Goal: Transaction & Acquisition: Purchase product/service

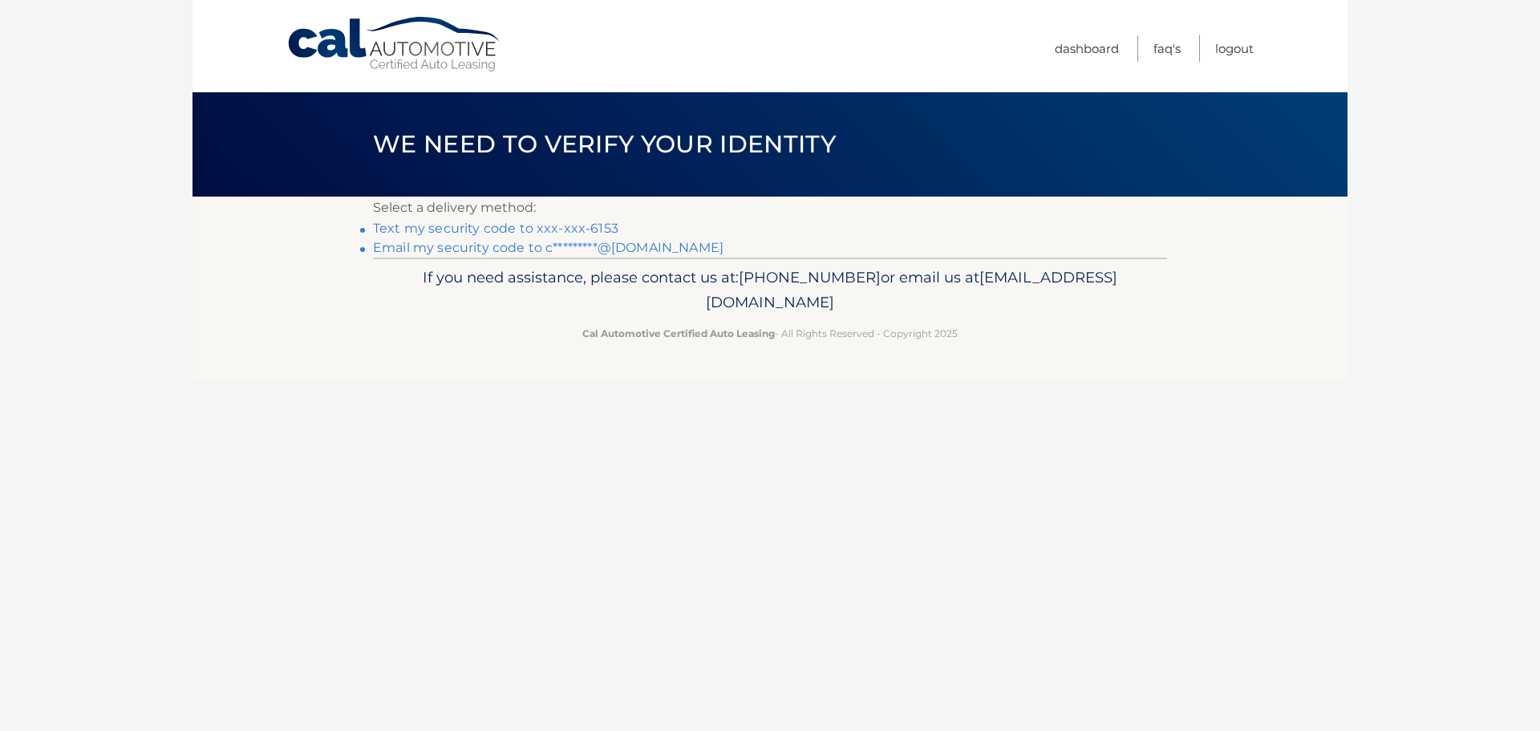
click at [492, 227] on link "Text my security code to xxx-xxx-6153" at bounding box center [495, 228] width 245 height 15
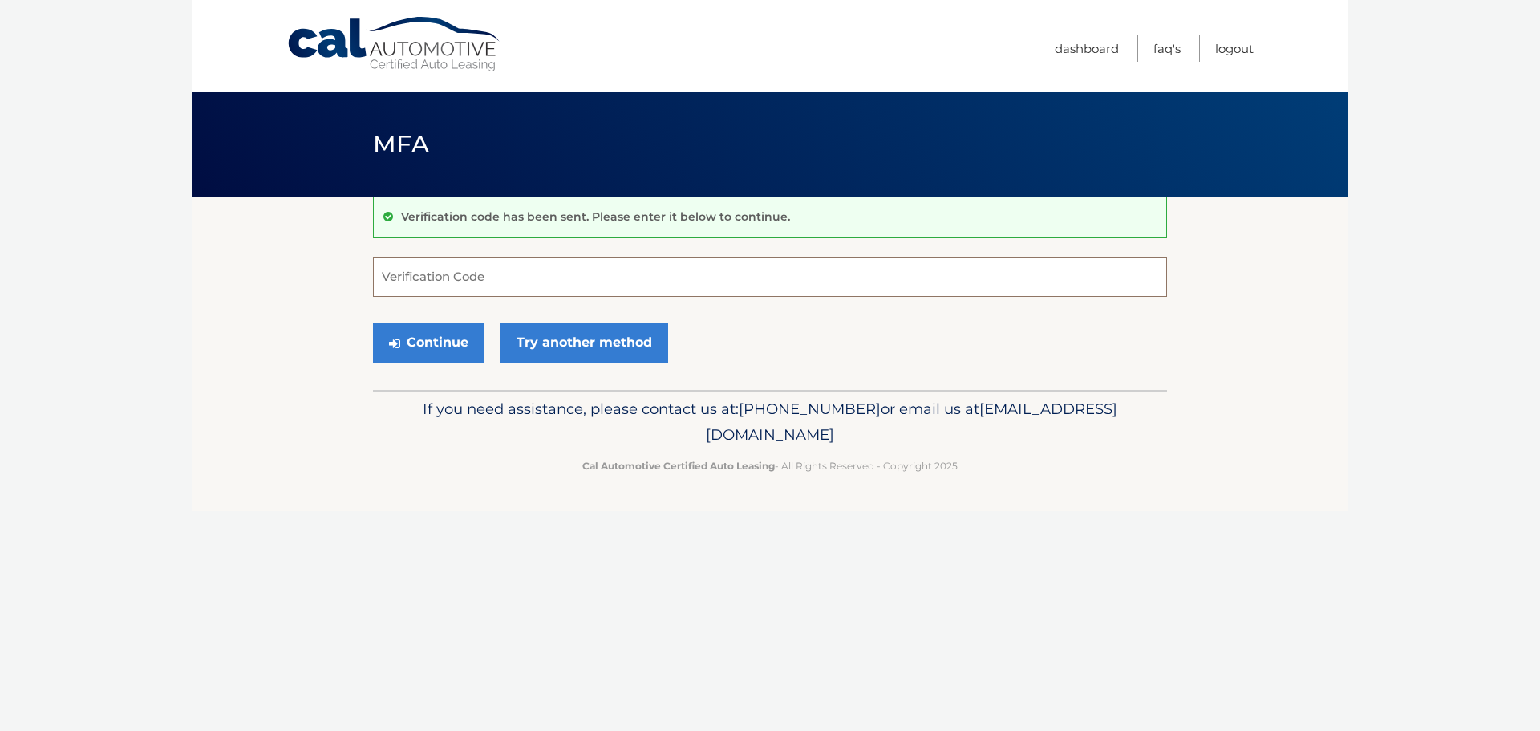
click at [502, 289] on input "Verification Code" at bounding box center [770, 277] width 794 height 40
type input "846677"
click at [438, 338] on button "Continue" at bounding box center [428, 342] width 111 height 40
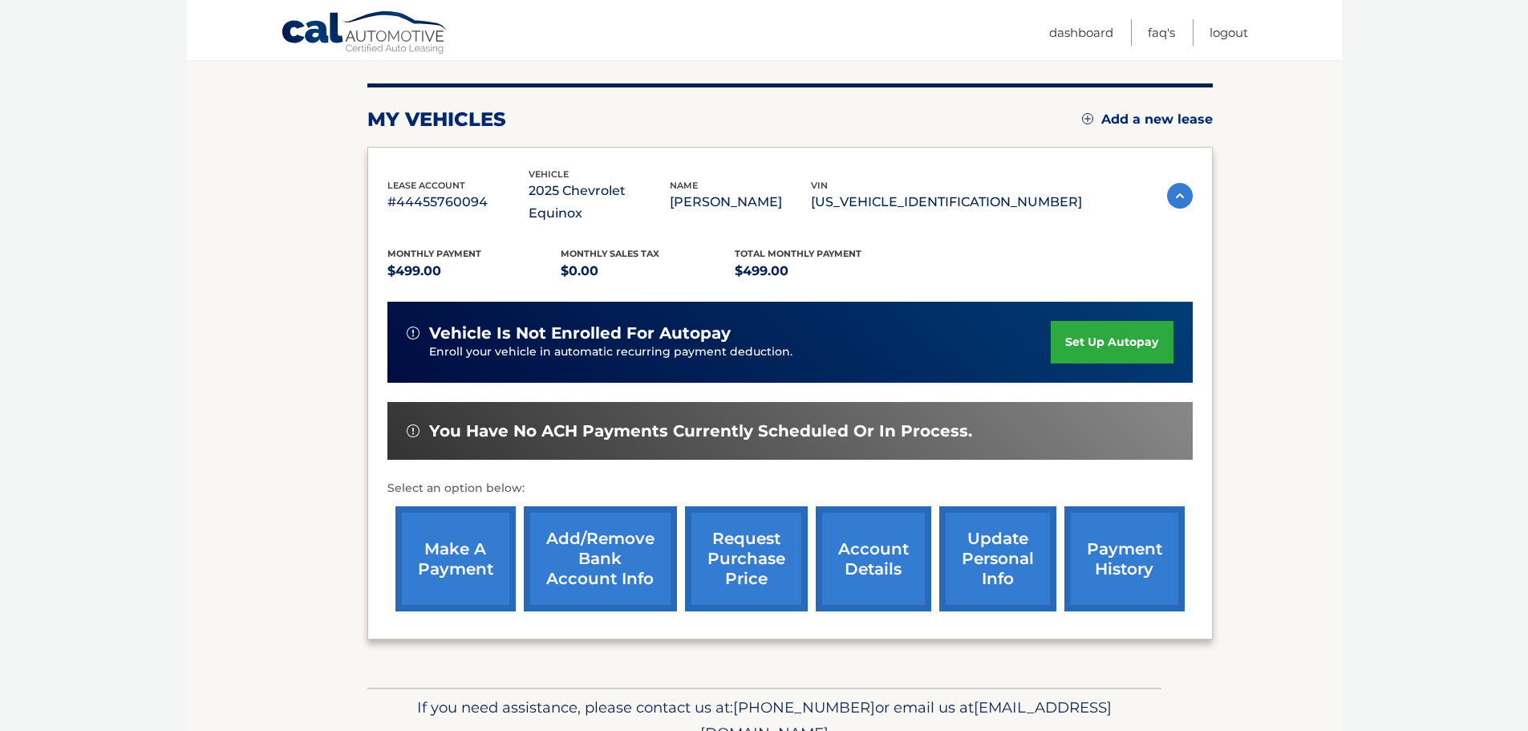
scroll to position [241, 0]
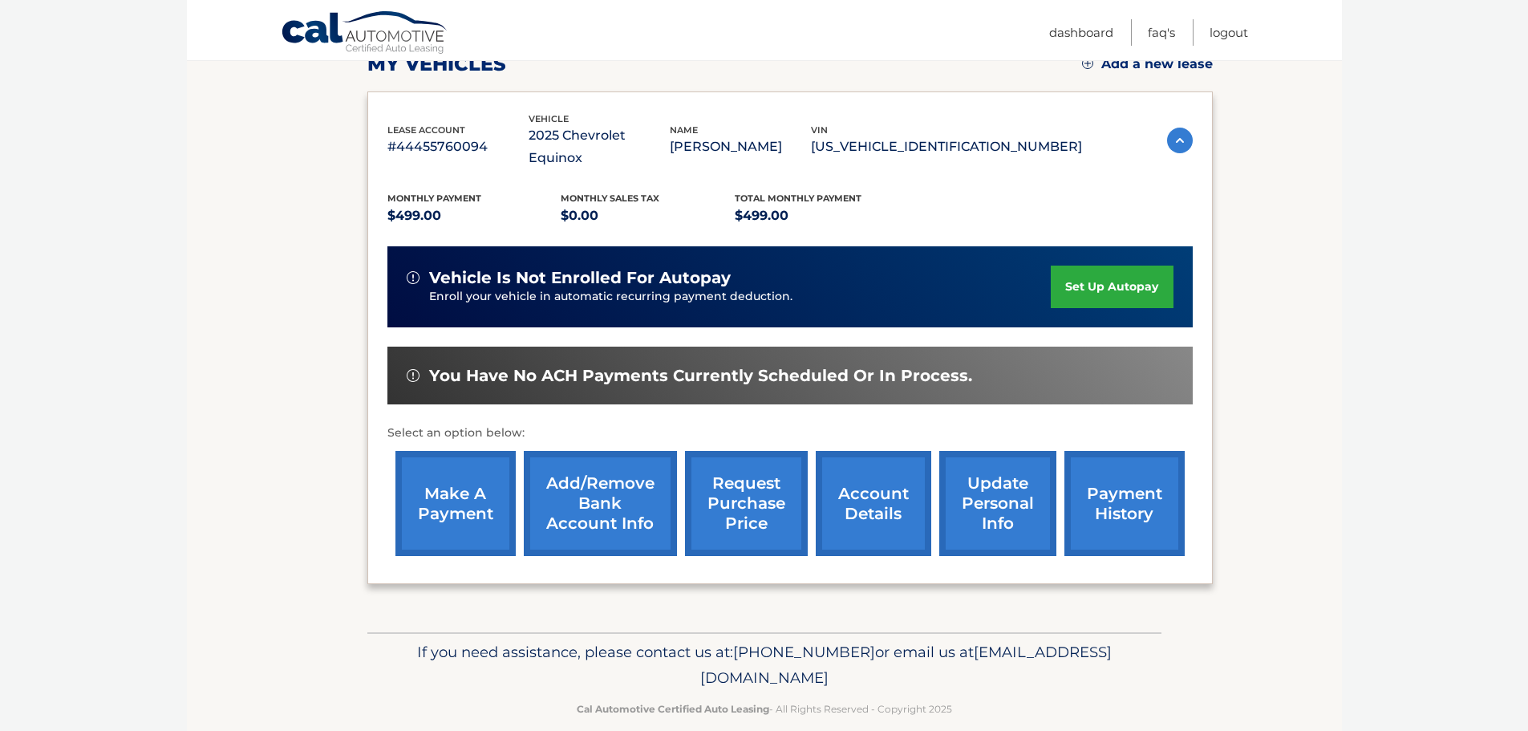
click at [470, 486] on link "make a payment" at bounding box center [455, 503] width 120 height 105
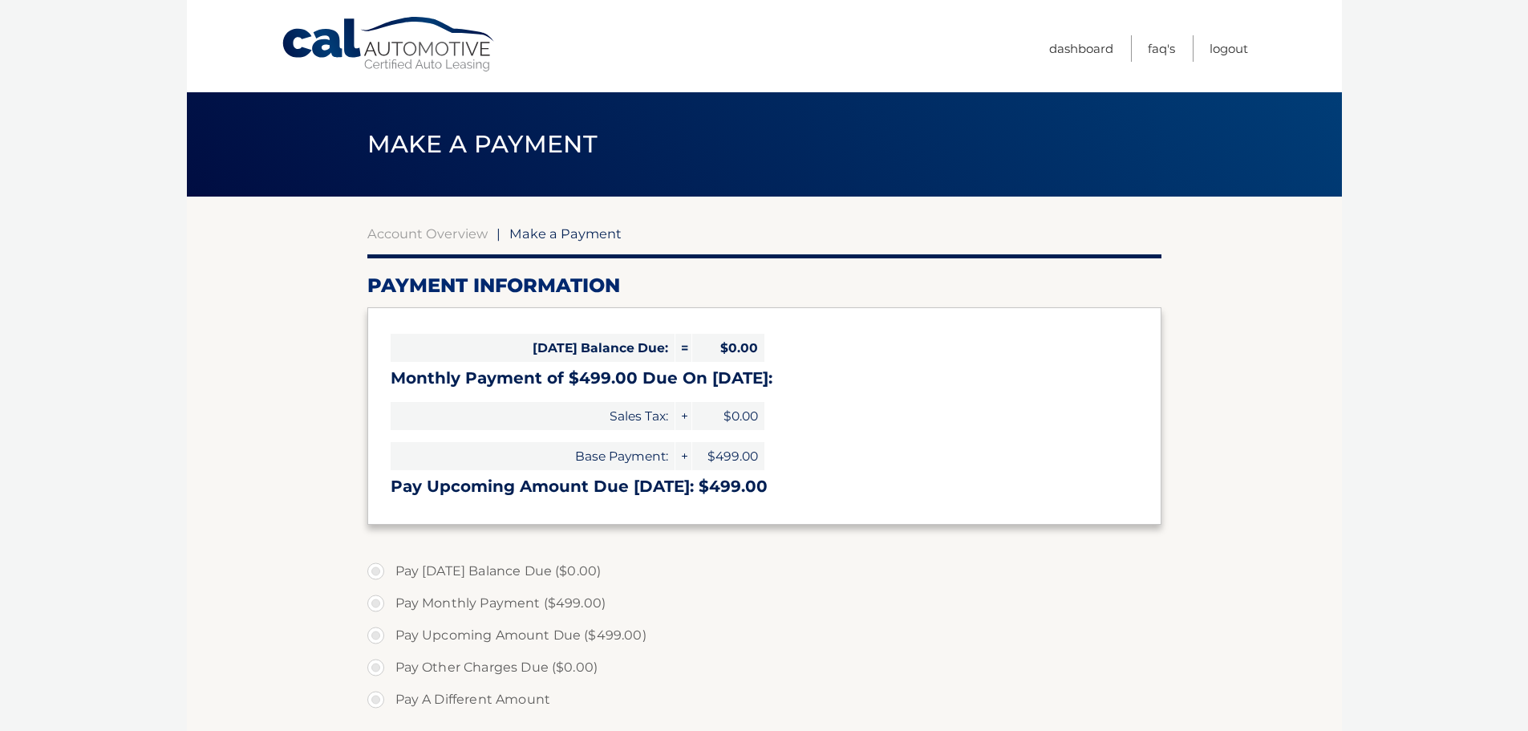
select select "NWRjNjQwYTgtNDYzZC00MTI0LTg1ZTItMDdjZjM4OGNmYWEy"
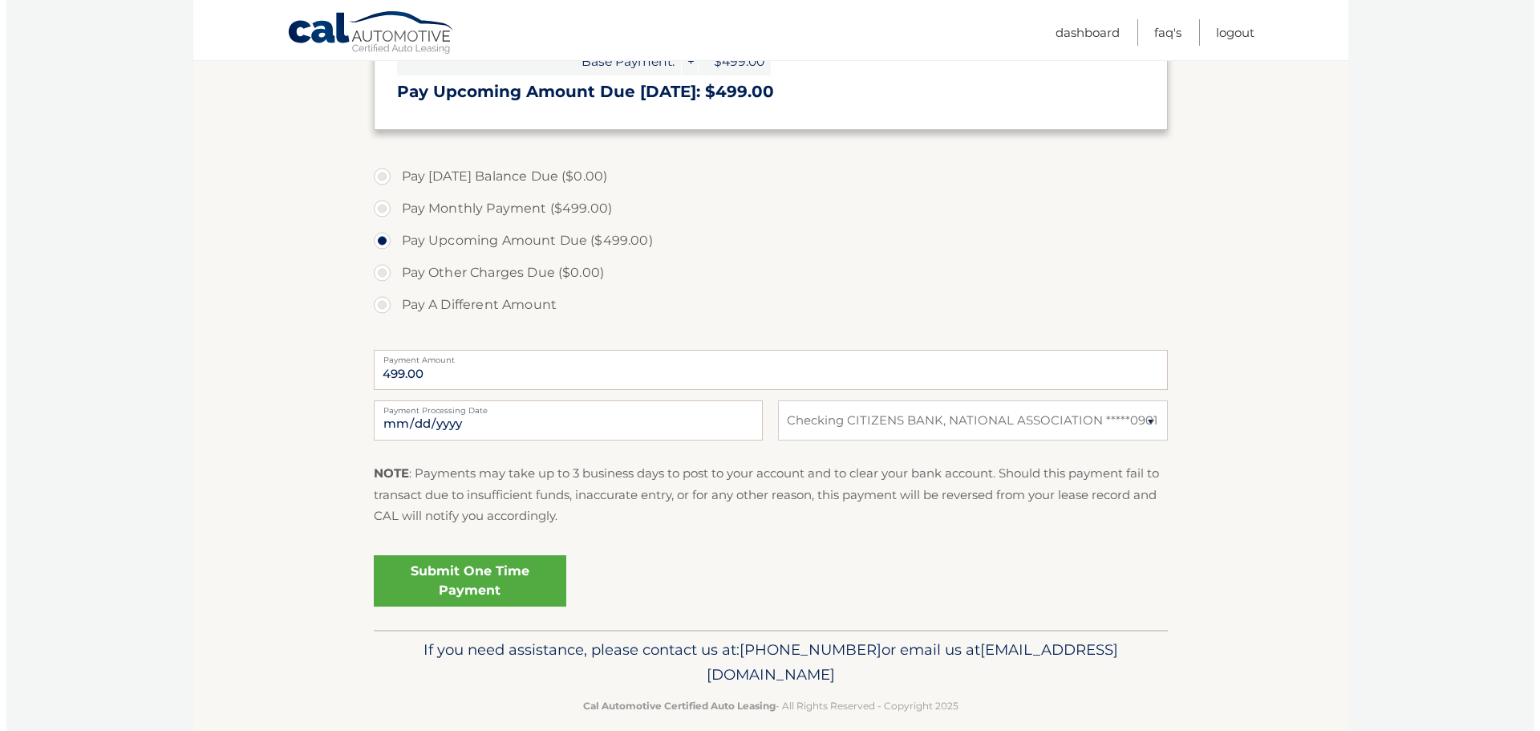
scroll to position [401, 0]
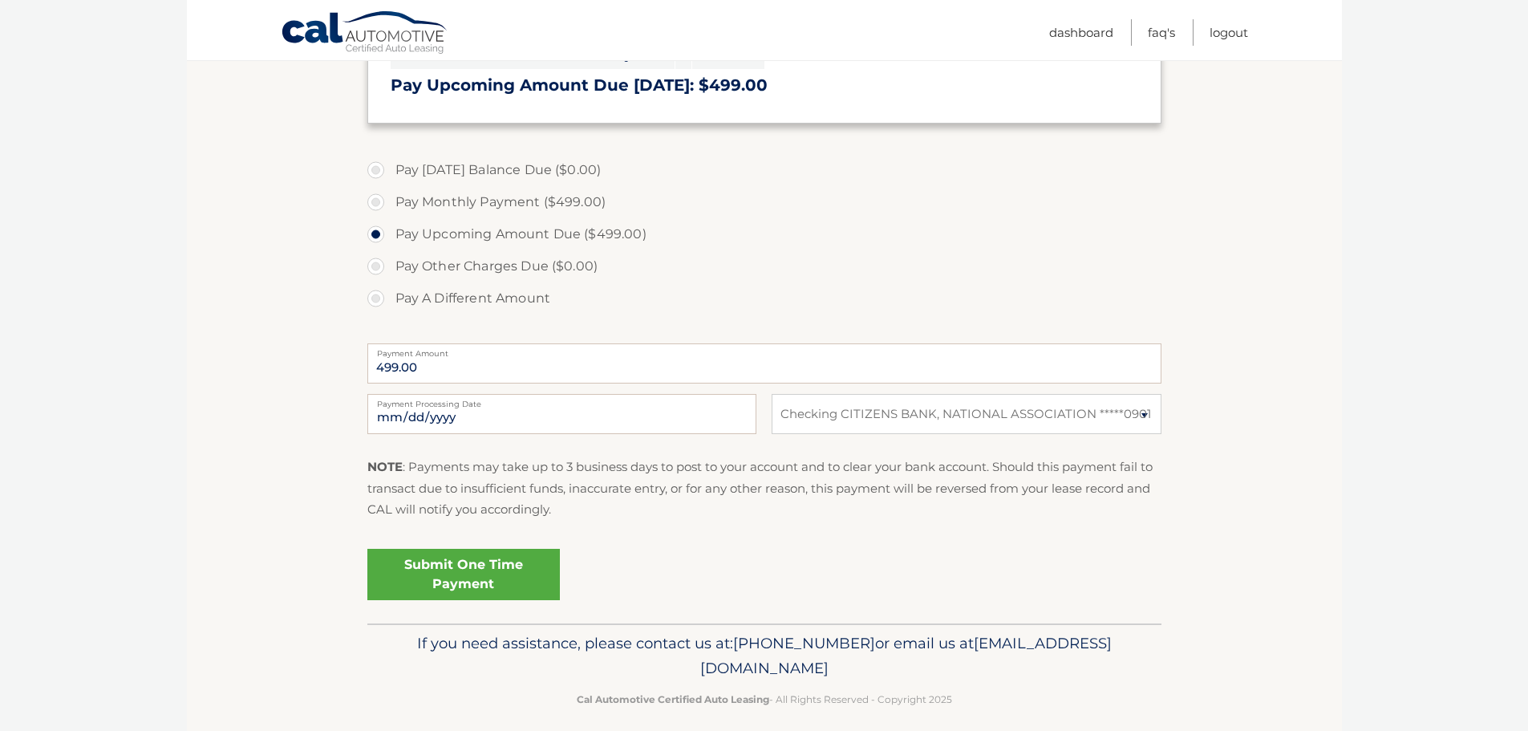
click at [470, 565] on link "Submit One Time Payment" at bounding box center [463, 574] width 192 height 51
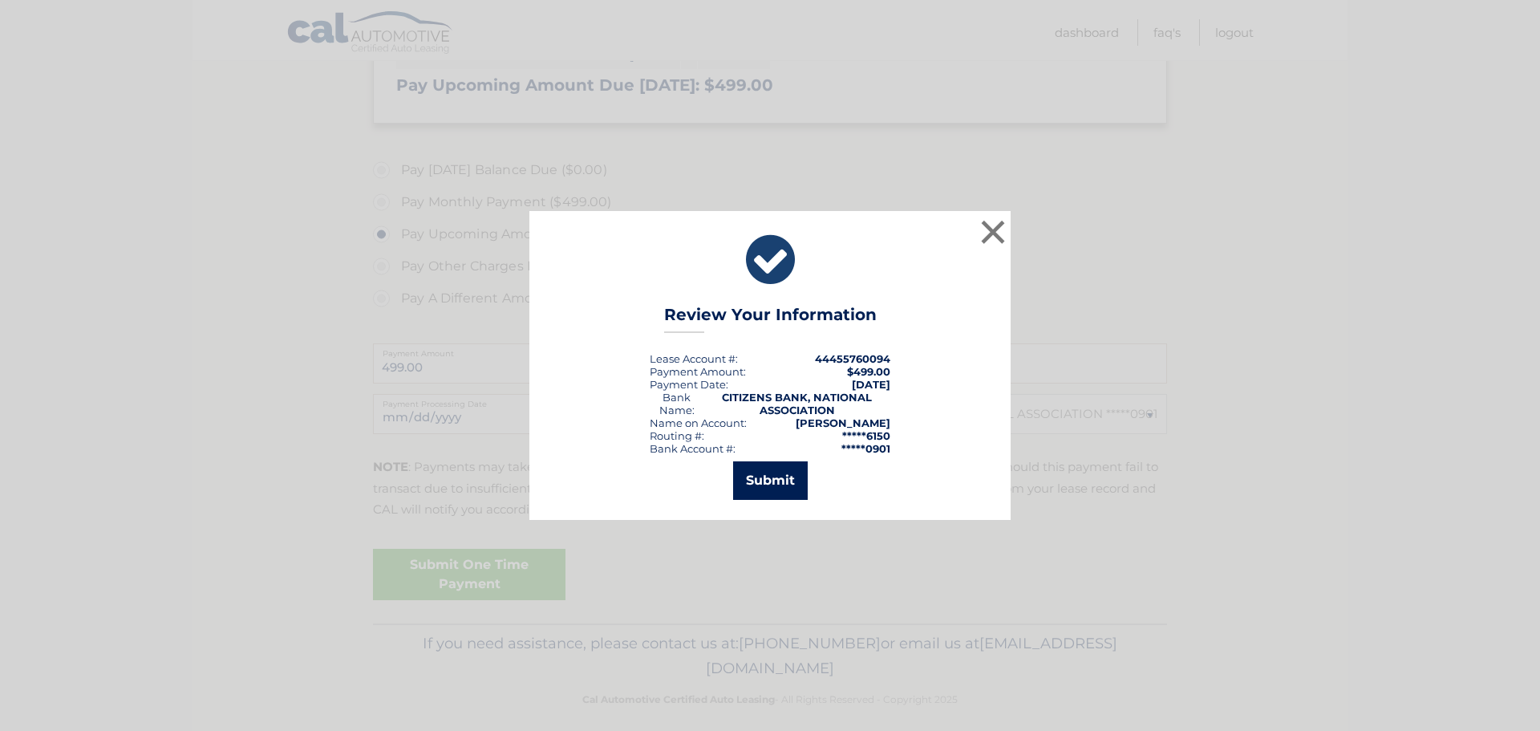
click at [784, 491] on button "Submit" at bounding box center [770, 480] width 75 height 38
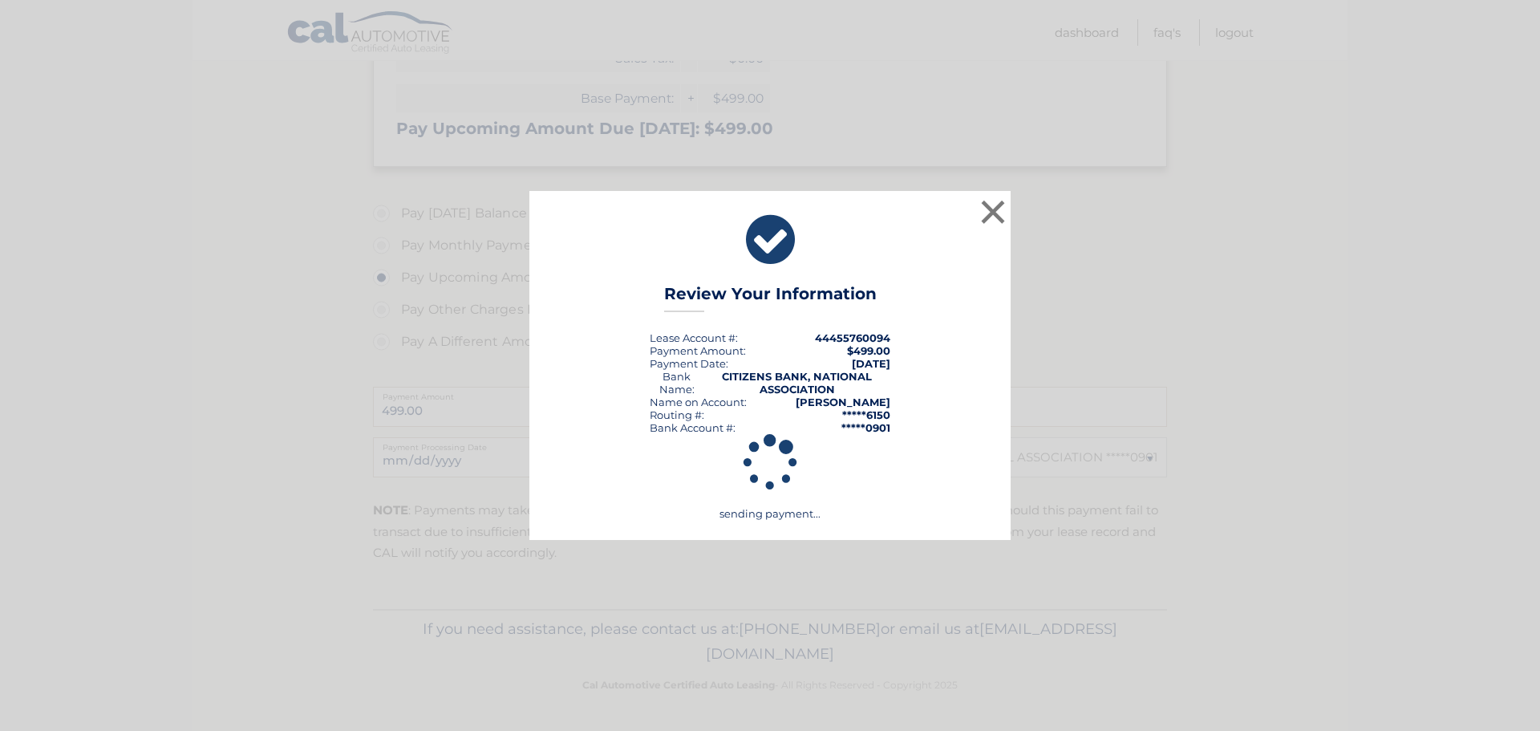
scroll to position [358, 0]
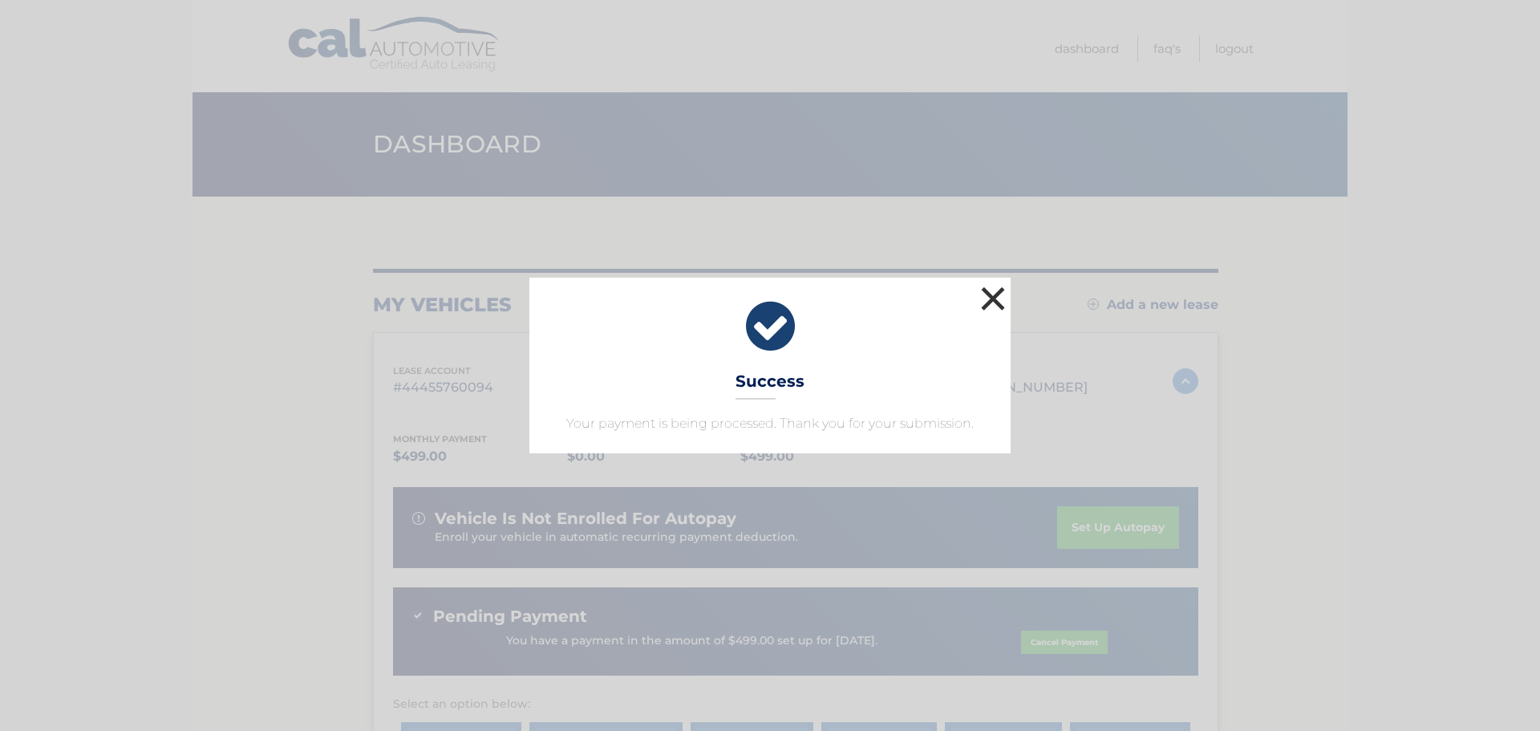
drag, startPoint x: 999, startPoint y: 305, endPoint x: 872, endPoint y: 200, distance: 164.6
click at [999, 305] on button "×" at bounding box center [993, 298] width 32 height 32
